Goal: Information Seeking & Learning: Learn about a topic

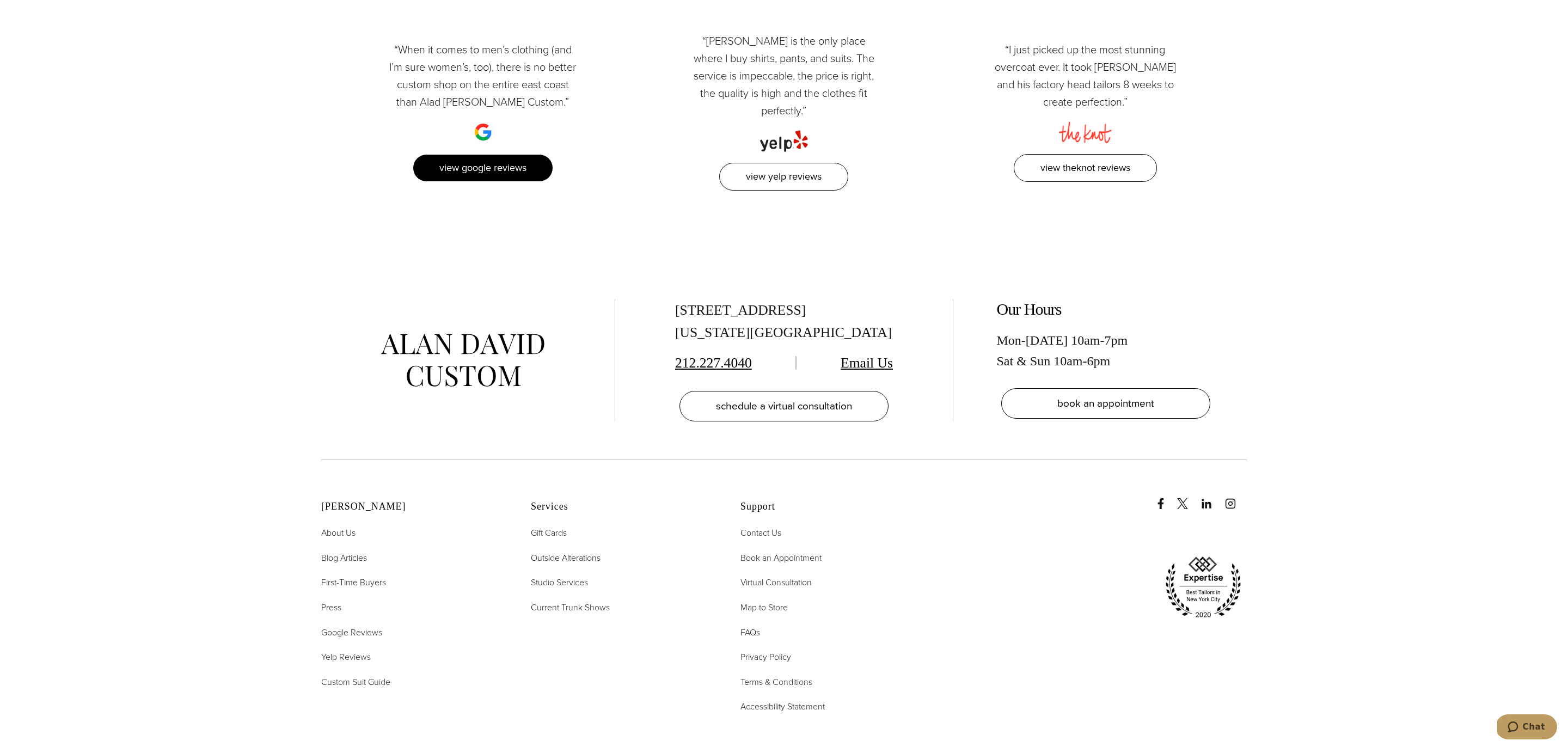
scroll to position [5794, 0]
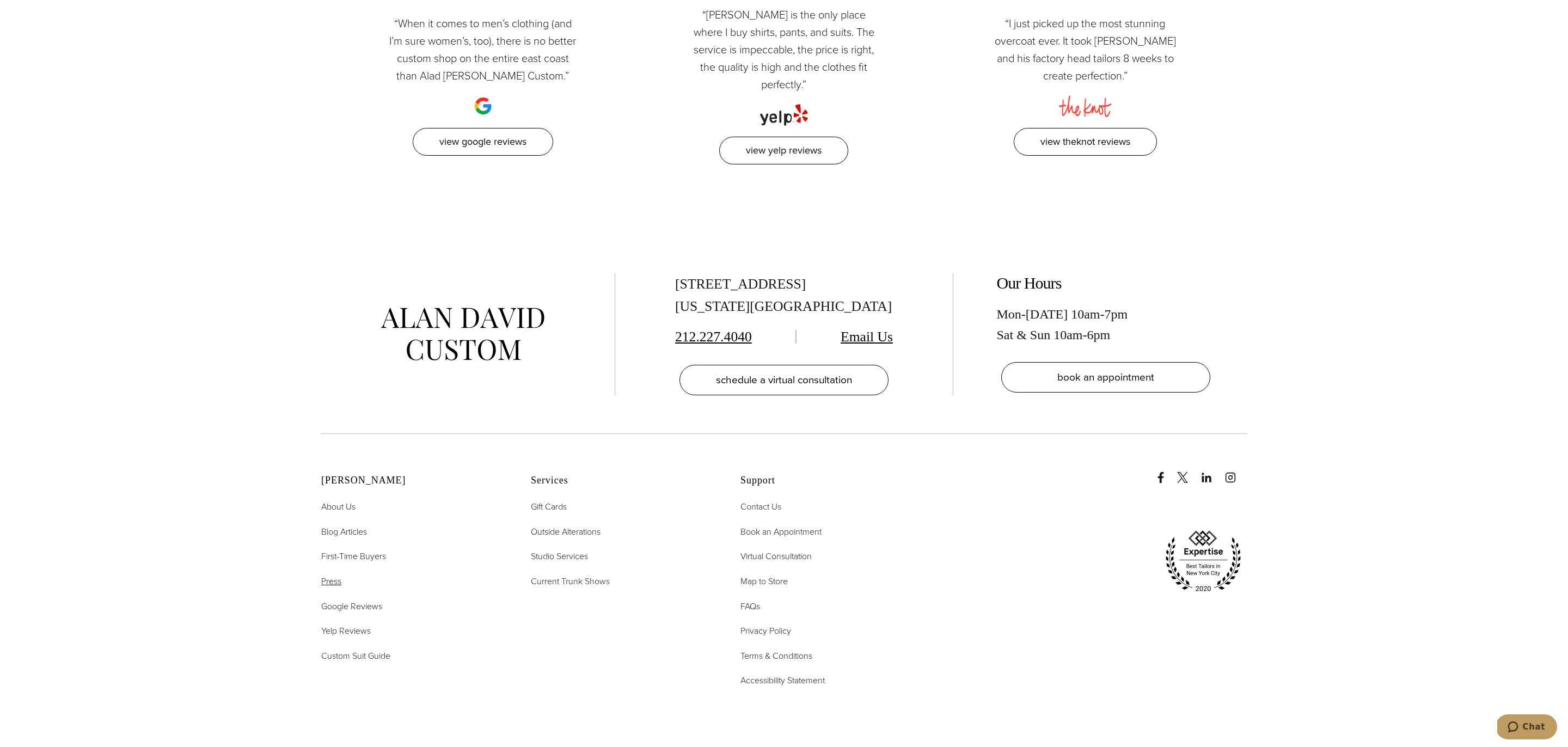
click at [336, 575] on span "Press" at bounding box center [331, 581] width 20 height 12
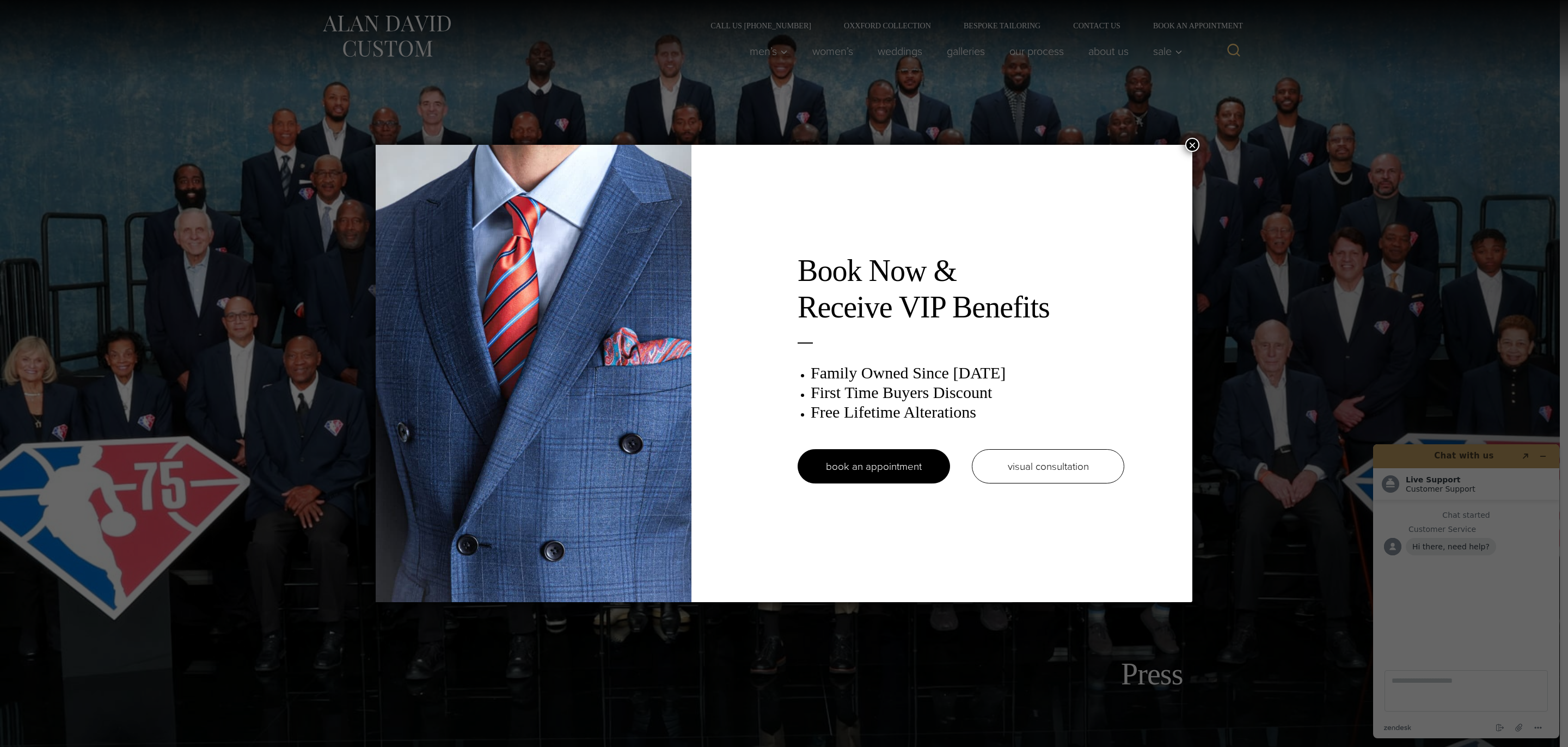
click at [1193, 148] on button "×" at bounding box center [1192, 145] width 14 height 14
